Goal: Task Accomplishment & Management: Manage account settings

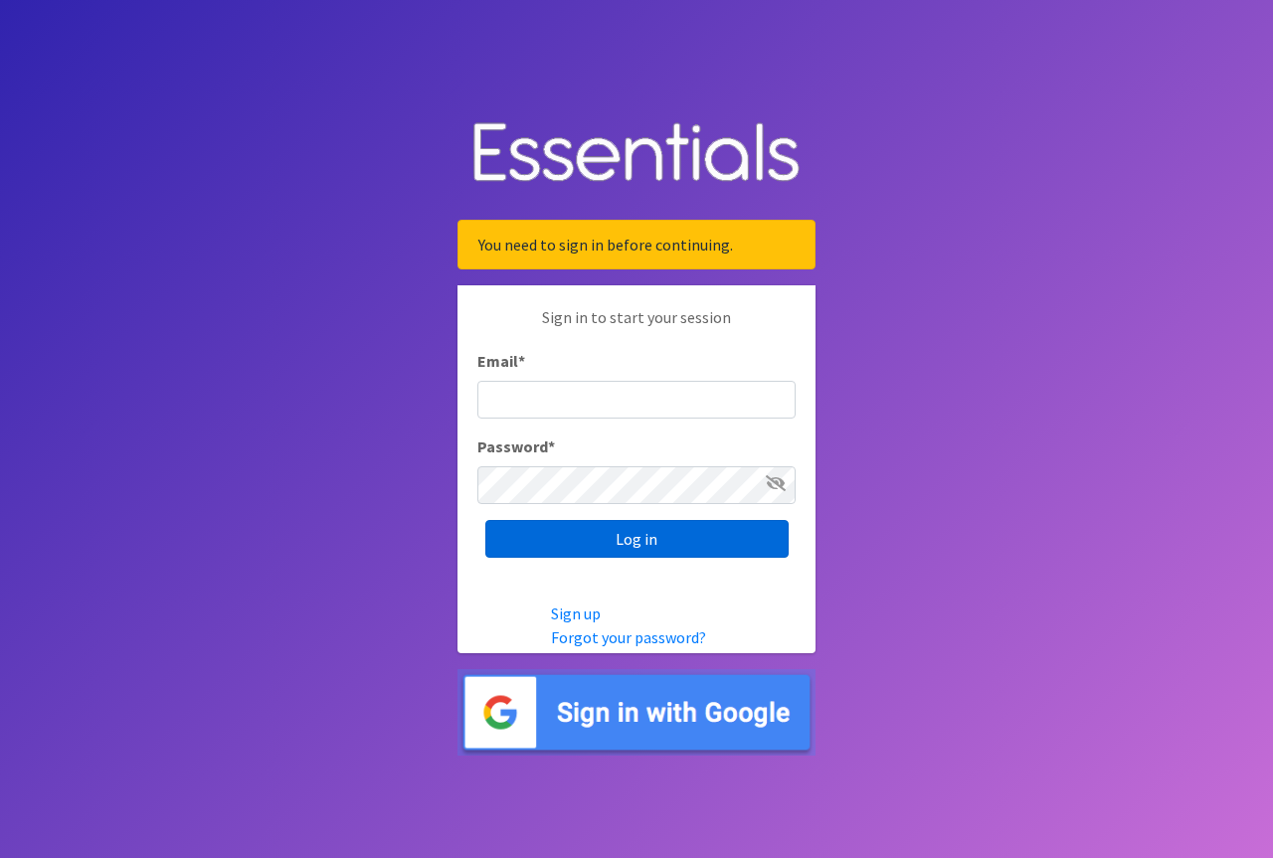
type input "[EMAIL_ADDRESS][DOMAIN_NAME]"
click at [671, 545] on input "Log in" at bounding box center [636, 539] width 303 height 38
